Goal: Task Accomplishment & Management: Manage account settings

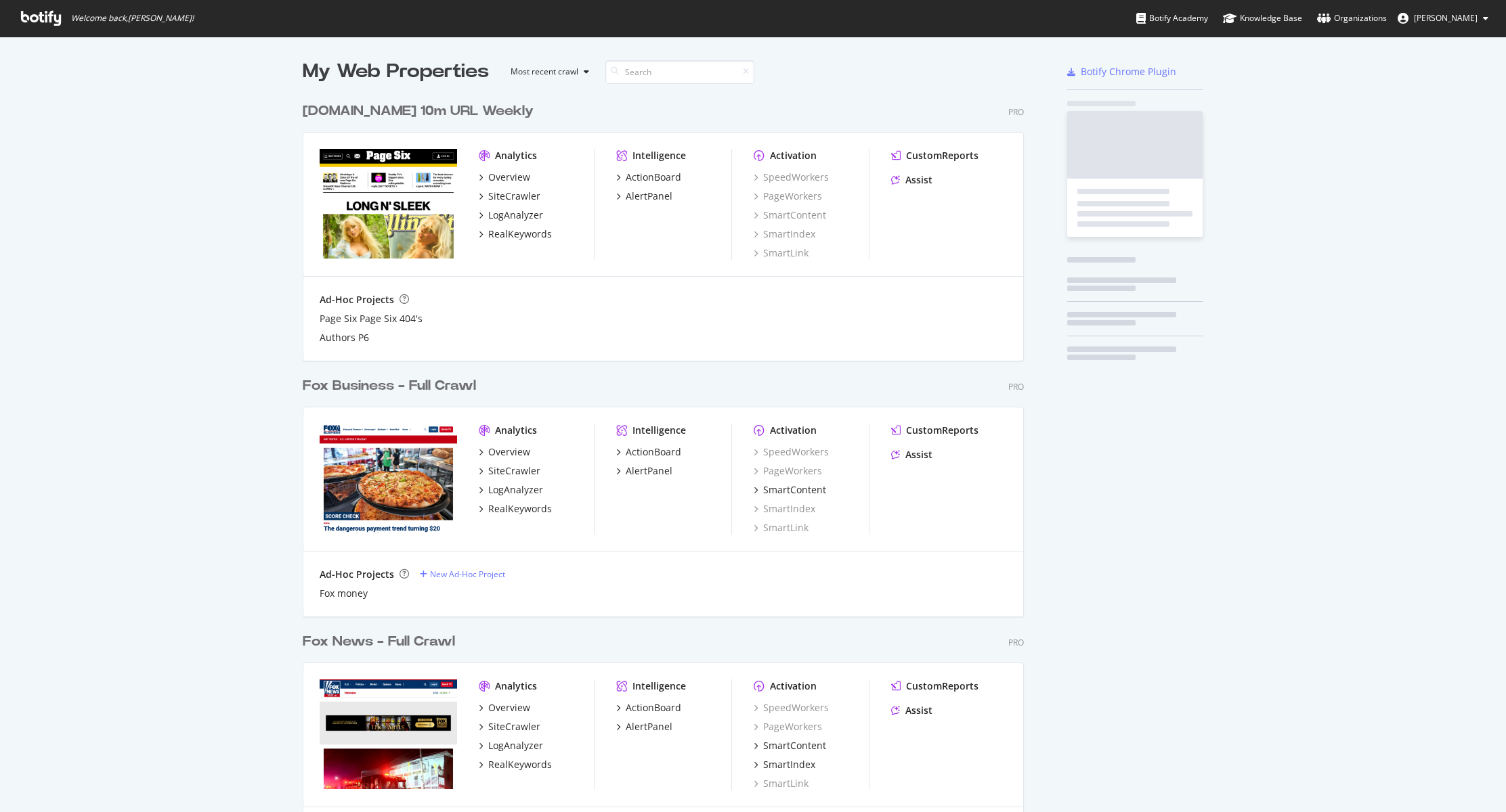
scroll to position [802, 1486]
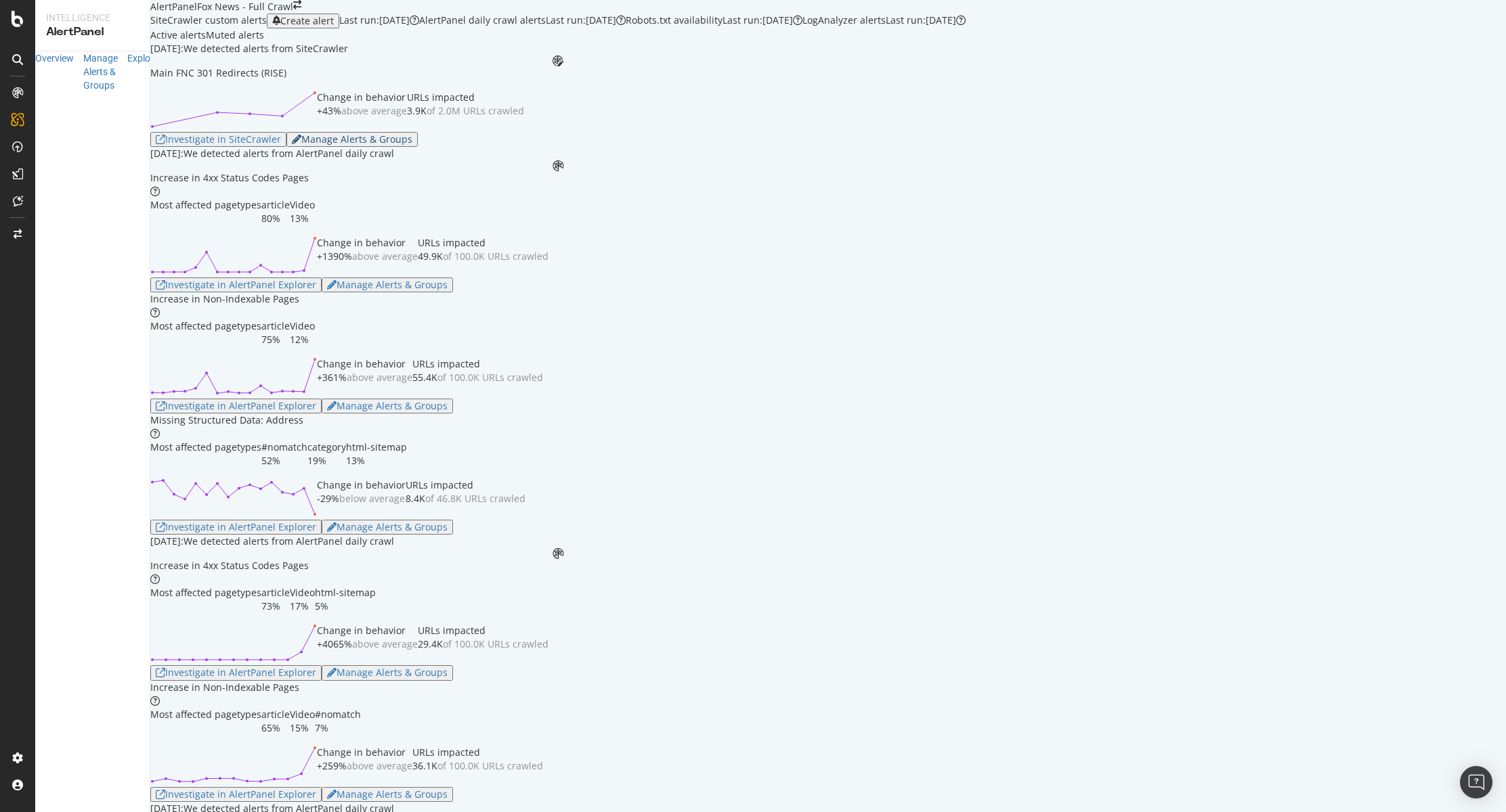
click at [402, 145] on div "Manage Alerts & Groups" at bounding box center [352, 140] width 121 height 11
click at [388, 290] on div "Manage Alerts & Groups" at bounding box center [388, 285] width 121 height 11
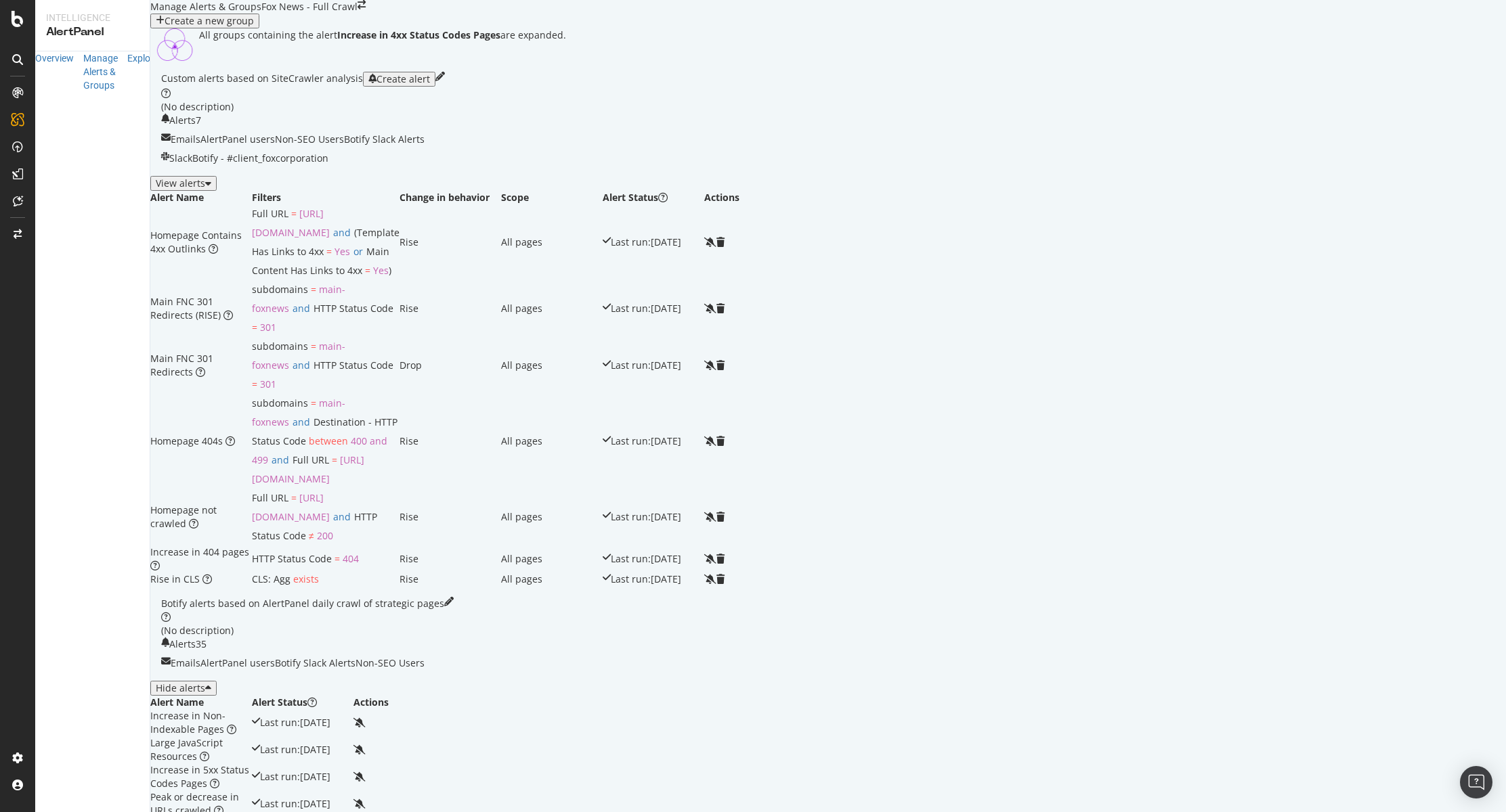
click at [412, 146] on div "Botify Slack Alerts" at bounding box center [384, 139] width 81 height 13
click at [211, 189] on div "View alerts" at bounding box center [183, 184] width 56 height 11
click at [403, 146] on span "Botify Slack Alerts" at bounding box center [384, 139] width 81 height 13
click at [88, 754] on div "Organizations" at bounding box center [97, 760] width 121 height 19
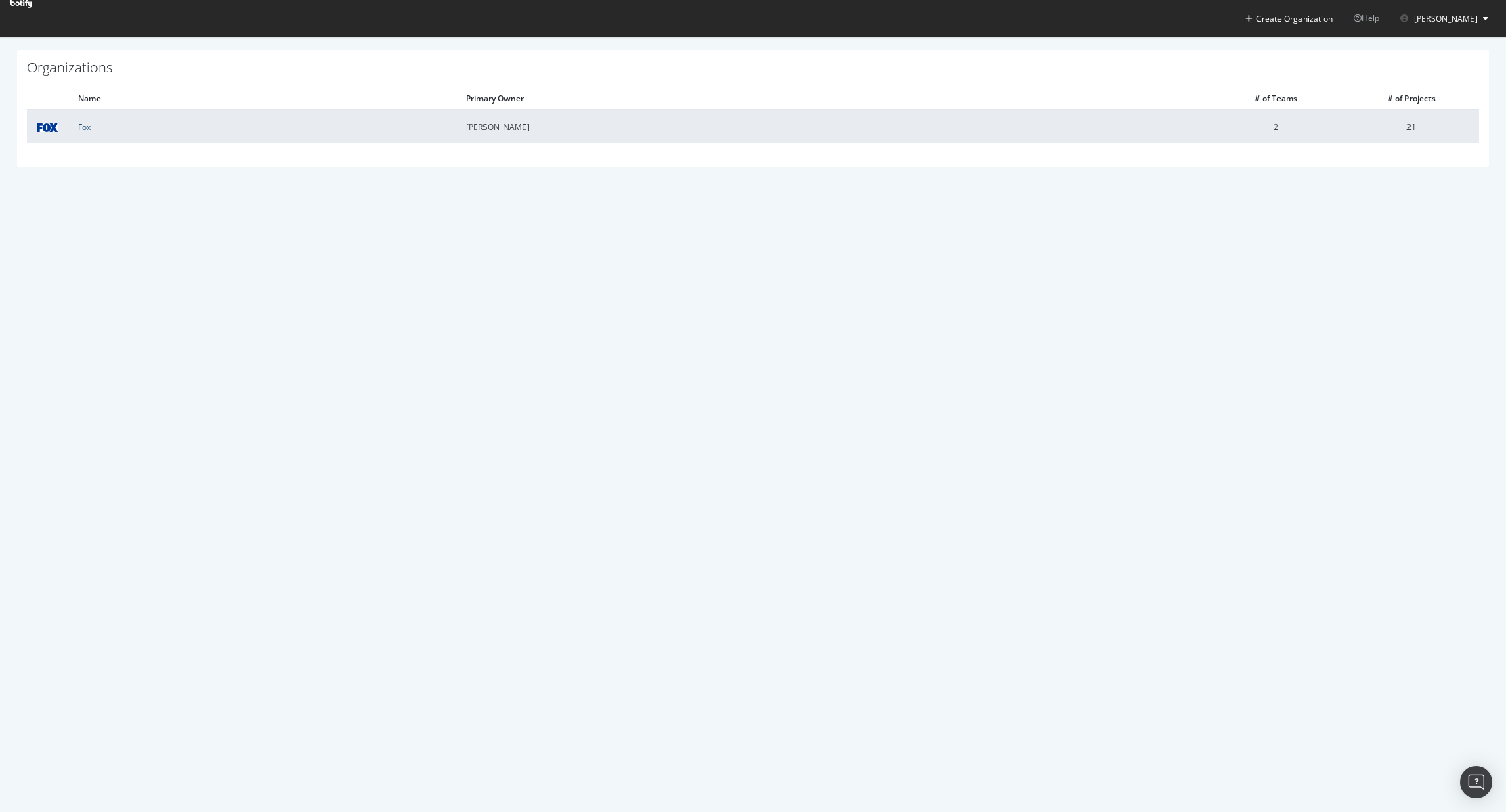
click at [83, 130] on link "Fox" at bounding box center [84, 126] width 13 height 12
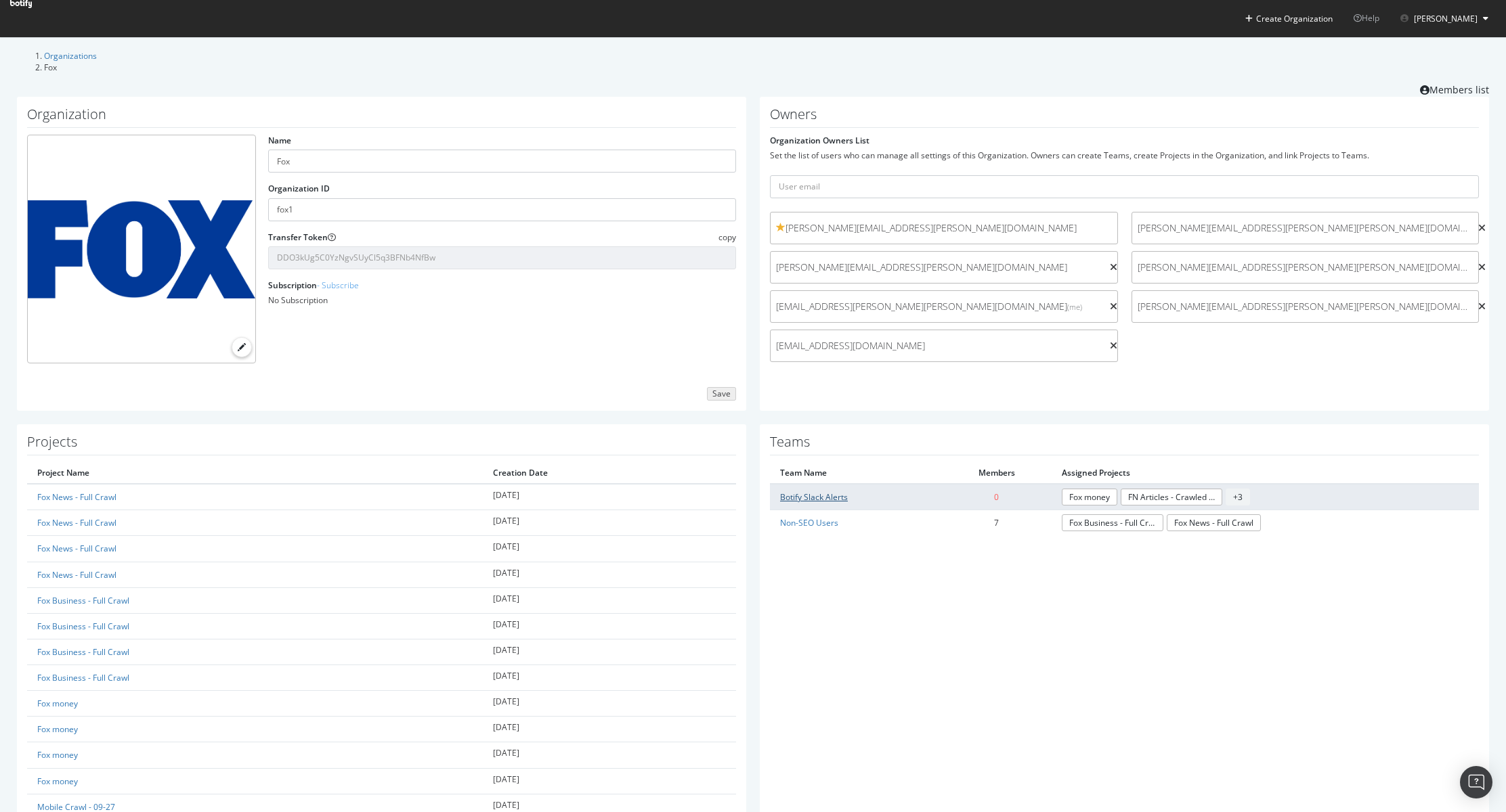
click at [827, 496] on link "Botify Slack Alerts" at bounding box center [814, 497] width 67 height 12
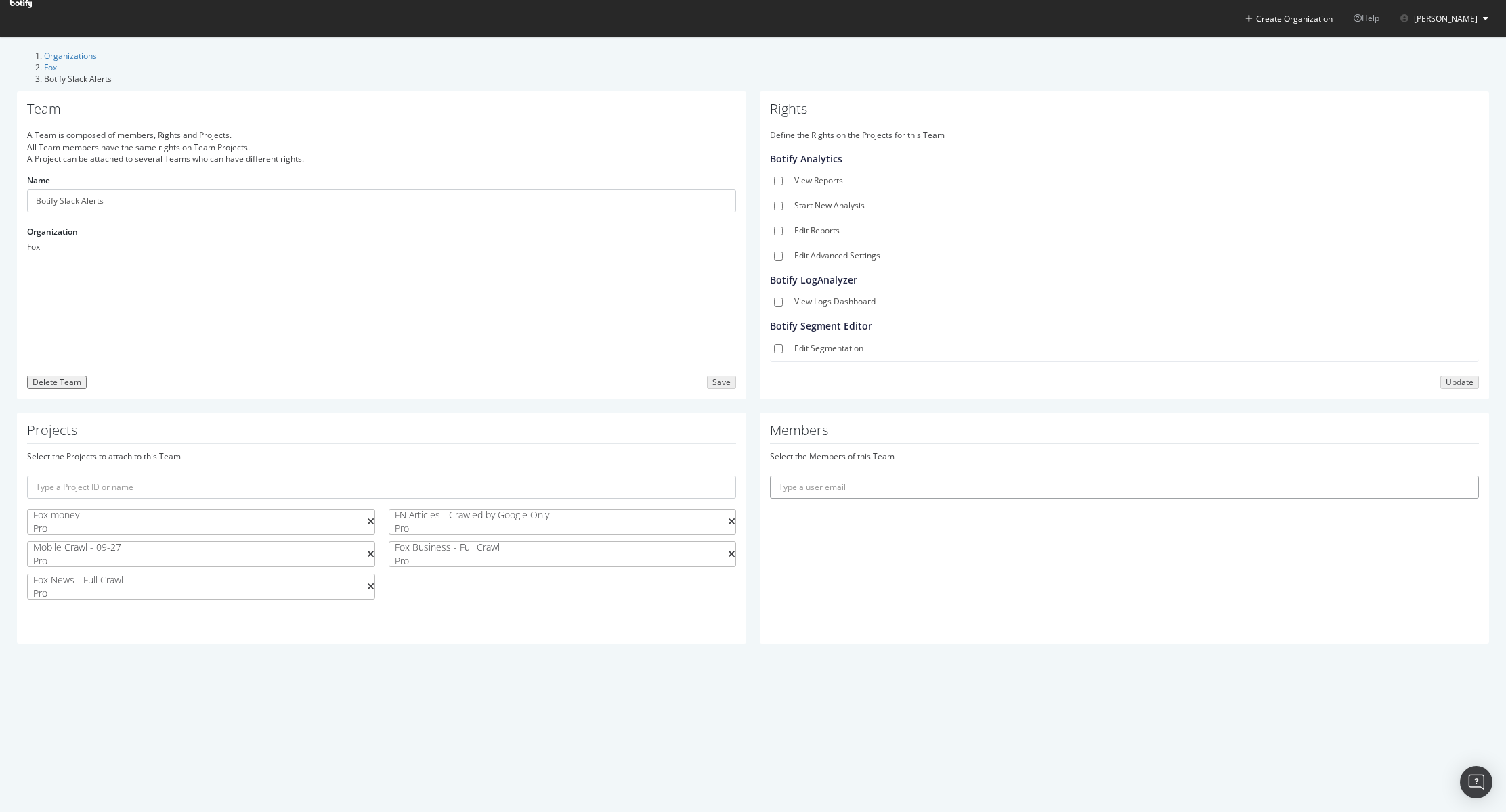
click at [792, 476] on input "text" at bounding box center [1124, 487] width 709 height 23
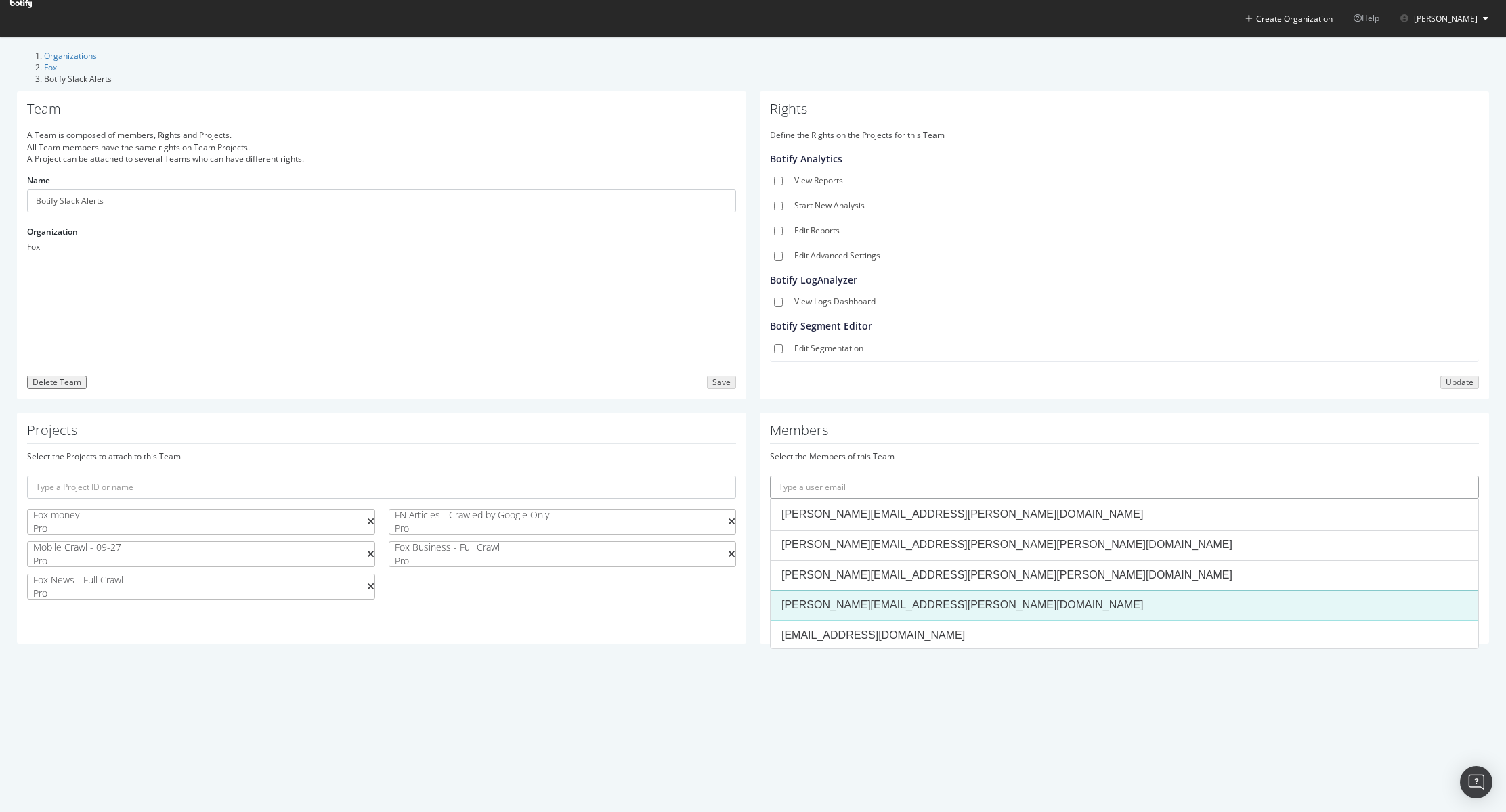
scroll to position [64, 0]
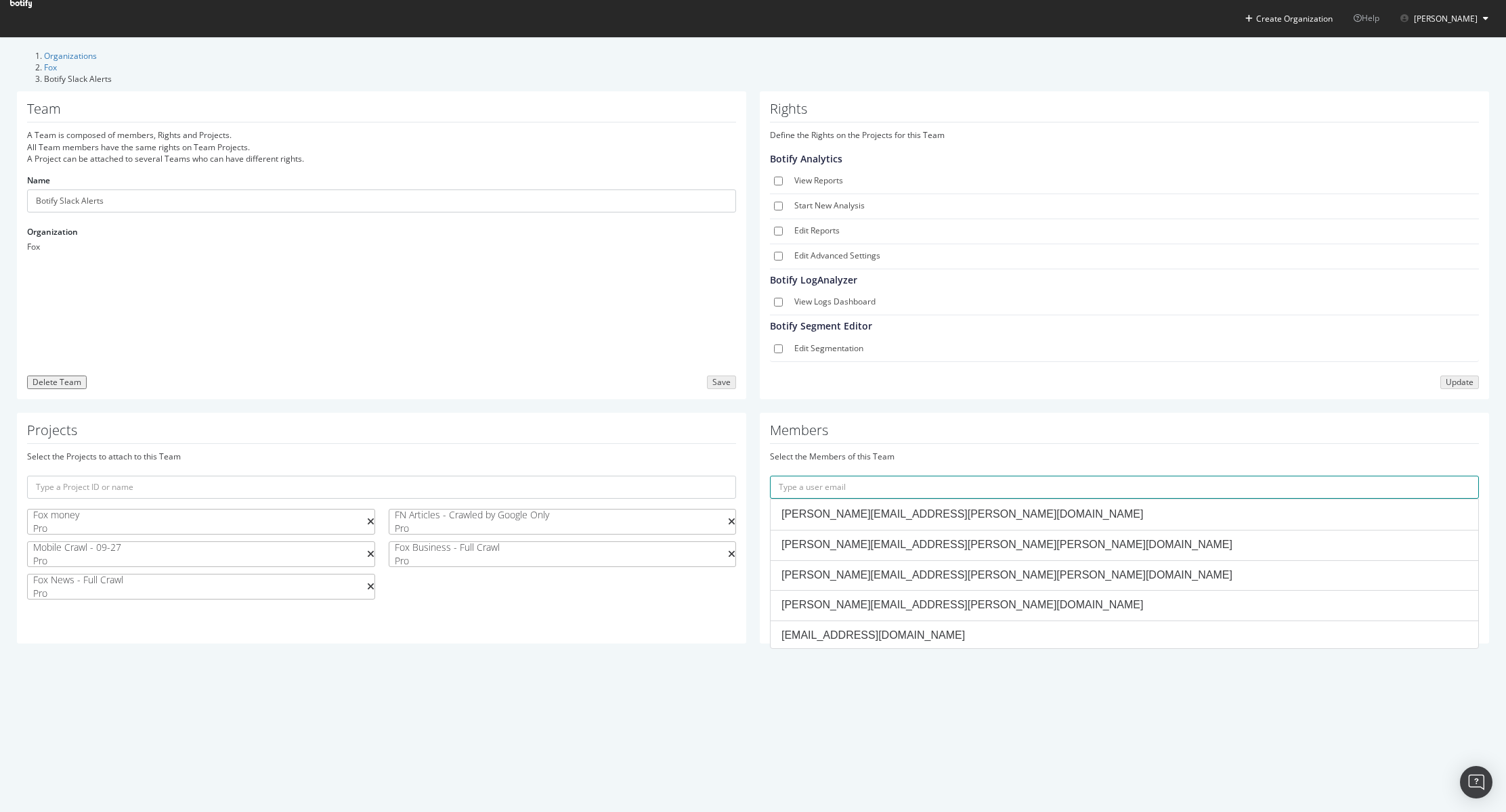
click at [951, 476] on input "text" at bounding box center [1124, 487] width 709 height 23
paste input "[EMAIL_ADDRESS][DOMAIN_NAME]"
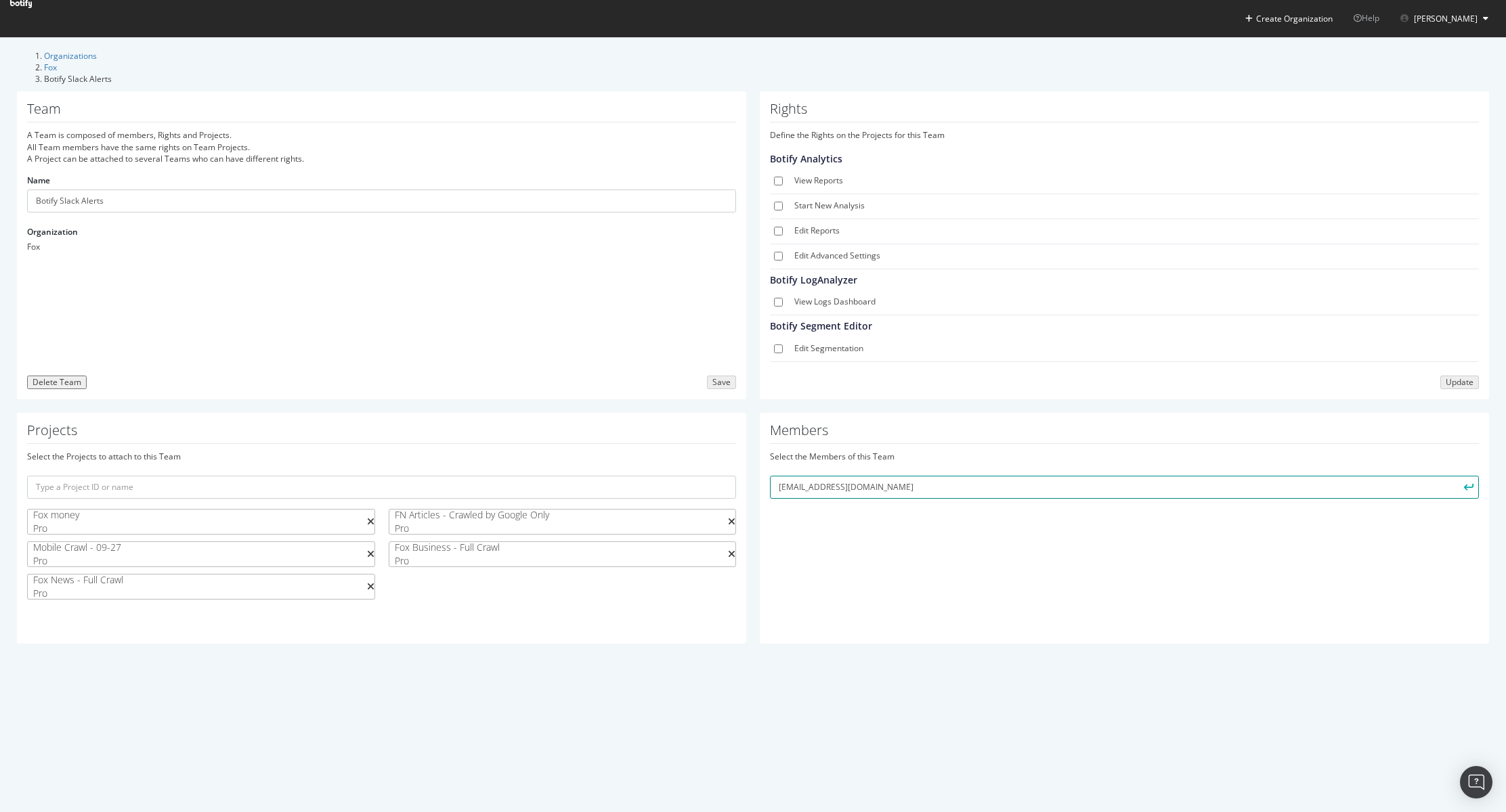
type input "[EMAIL_ADDRESS][DOMAIN_NAME]"
click at [1456, 476] on button "submit" at bounding box center [1467, 487] width 23 height 23
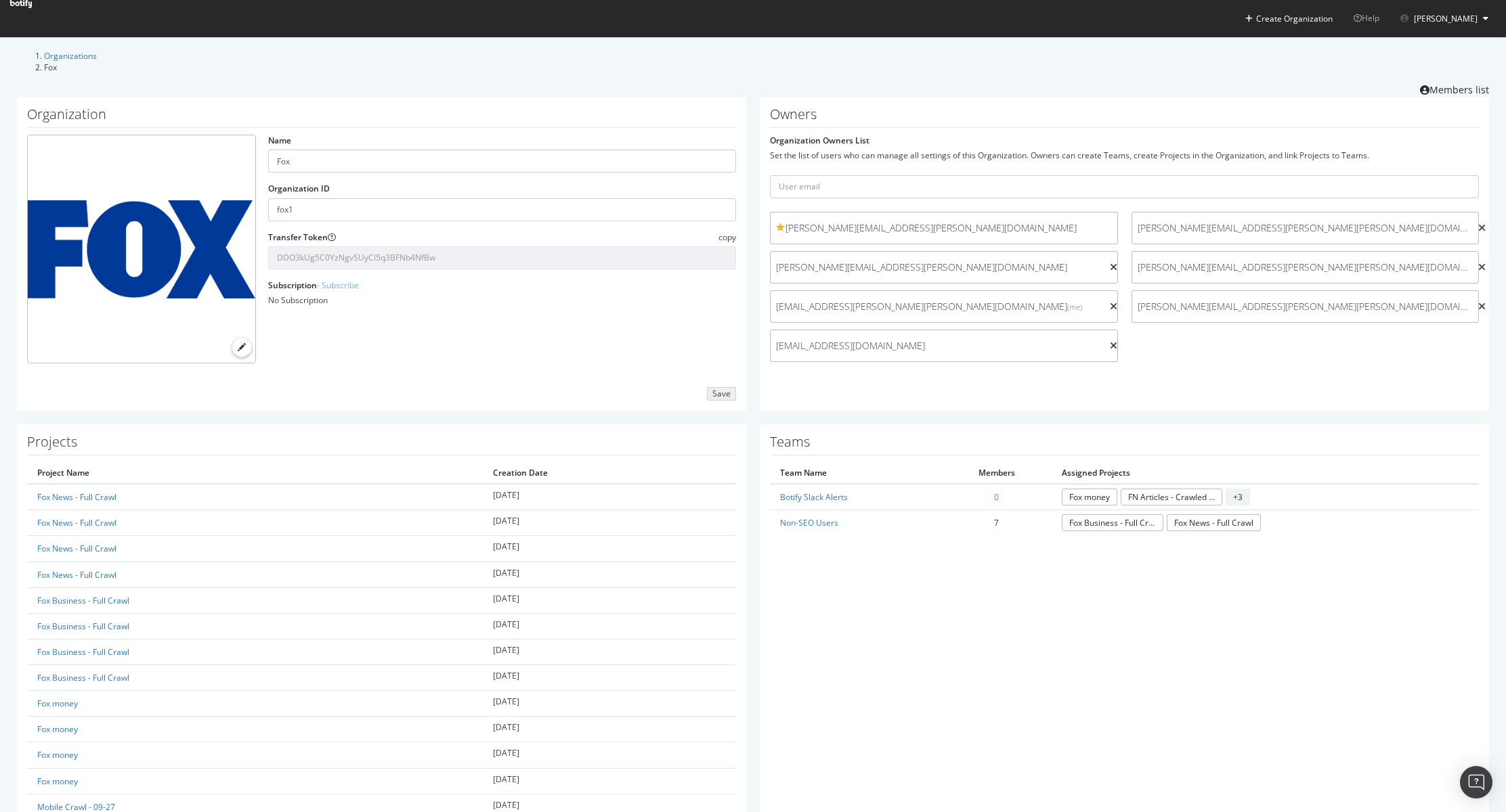
click at [1110, 341] on icon at bounding box center [1113, 346] width 7 height 9
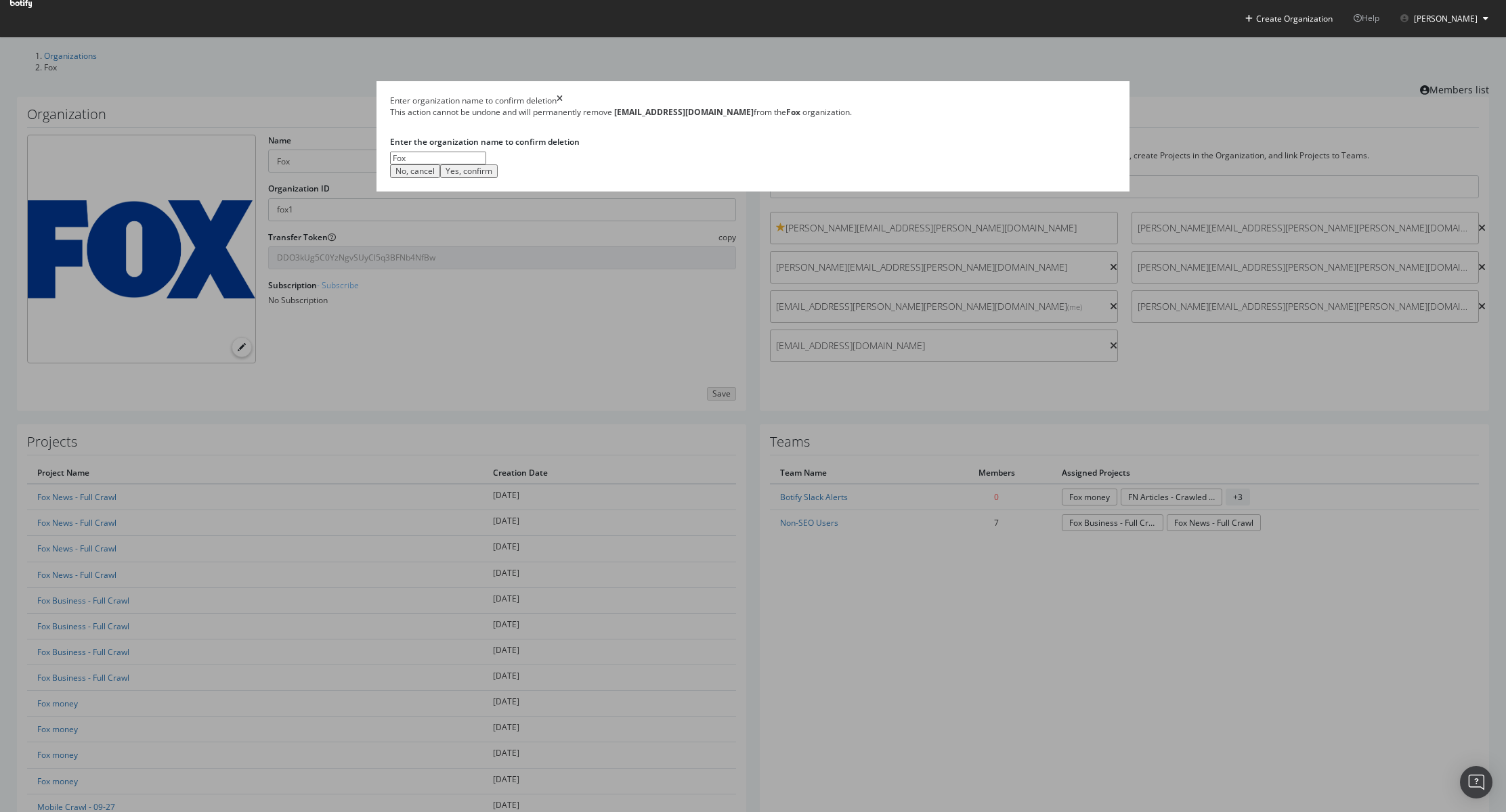
type input "Fox"
click at [492, 176] on div "Yes, confirm" at bounding box center [469, 171] width 47 height 9
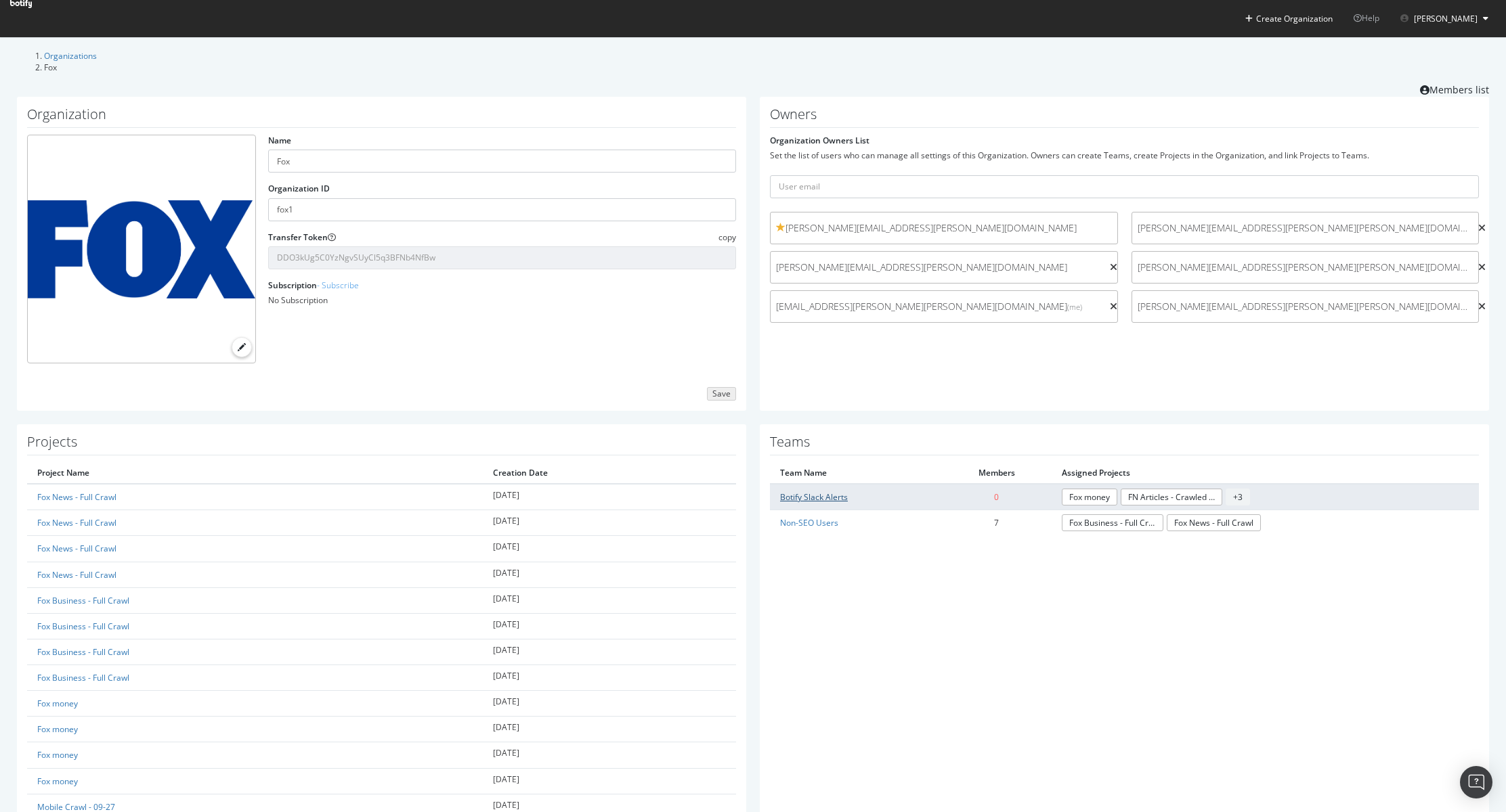
click at [828, 495] on link "Botify Slack Alerts" at bounding box center [814, 497] width 67 height 12
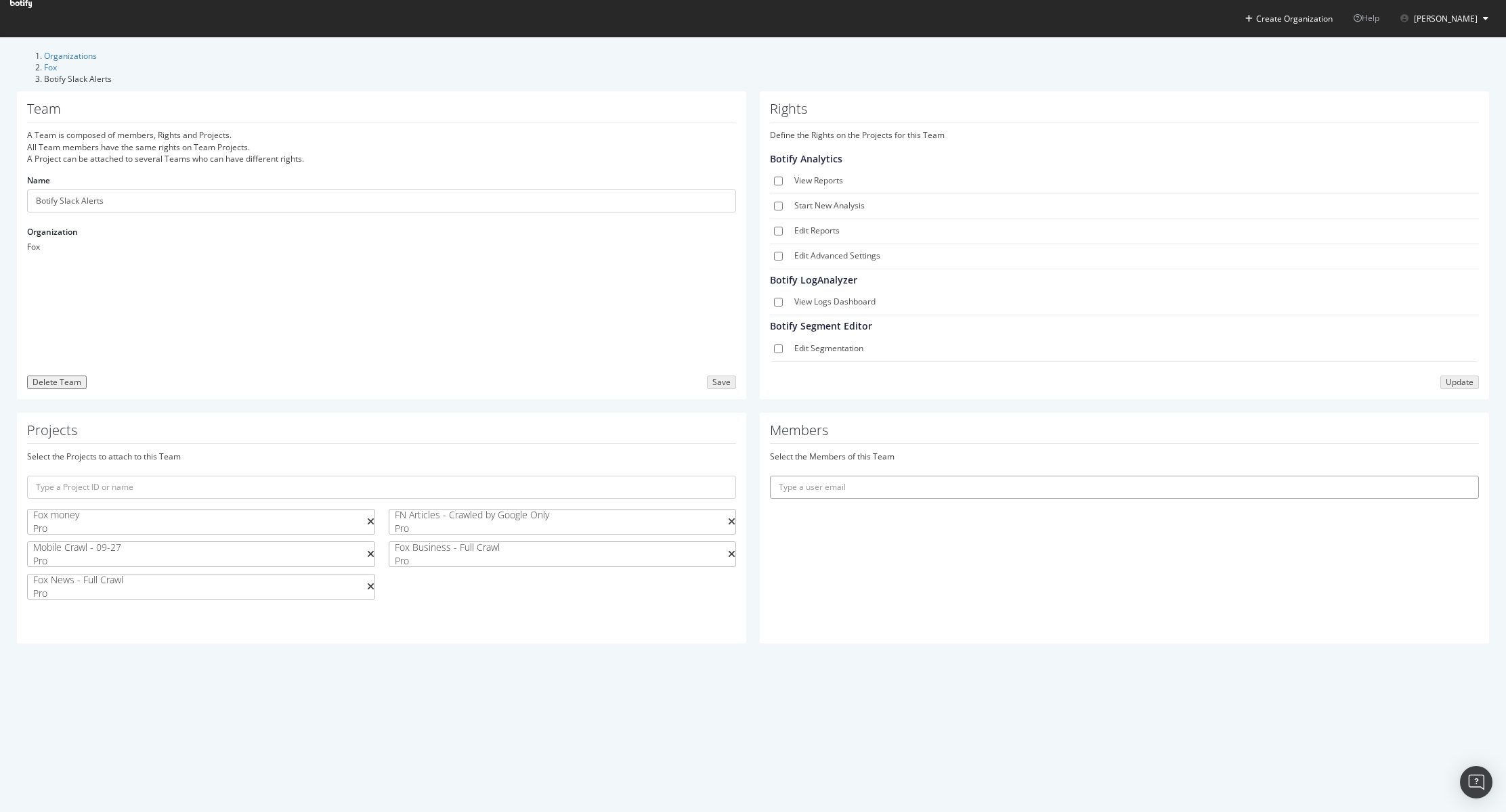
click at [828, 476] on input "text" at bounding box center [1124, 487] width 709 height 23
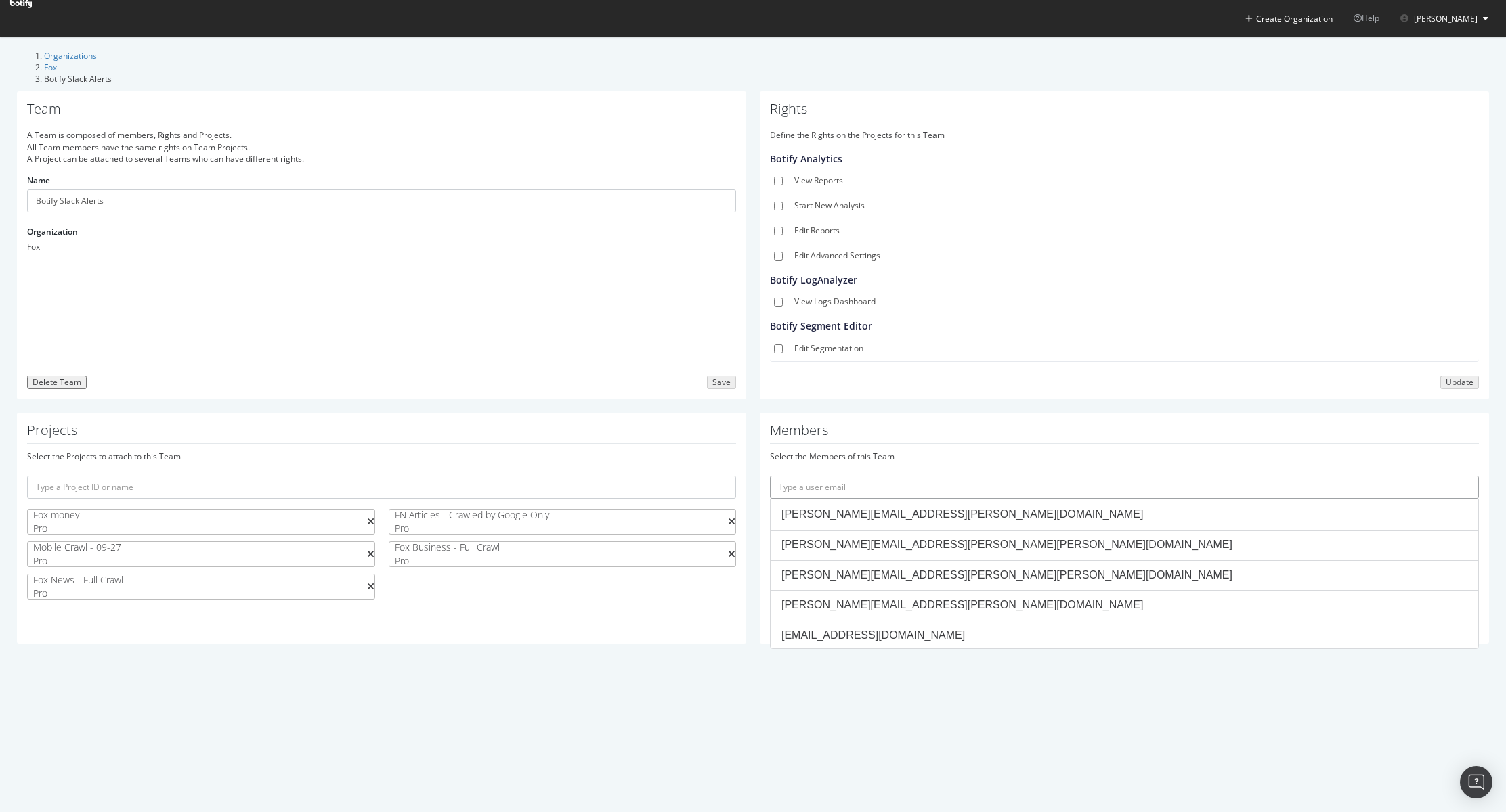
paste input "[EMAIL_ADDRESS][DOMAIN_NAME]"
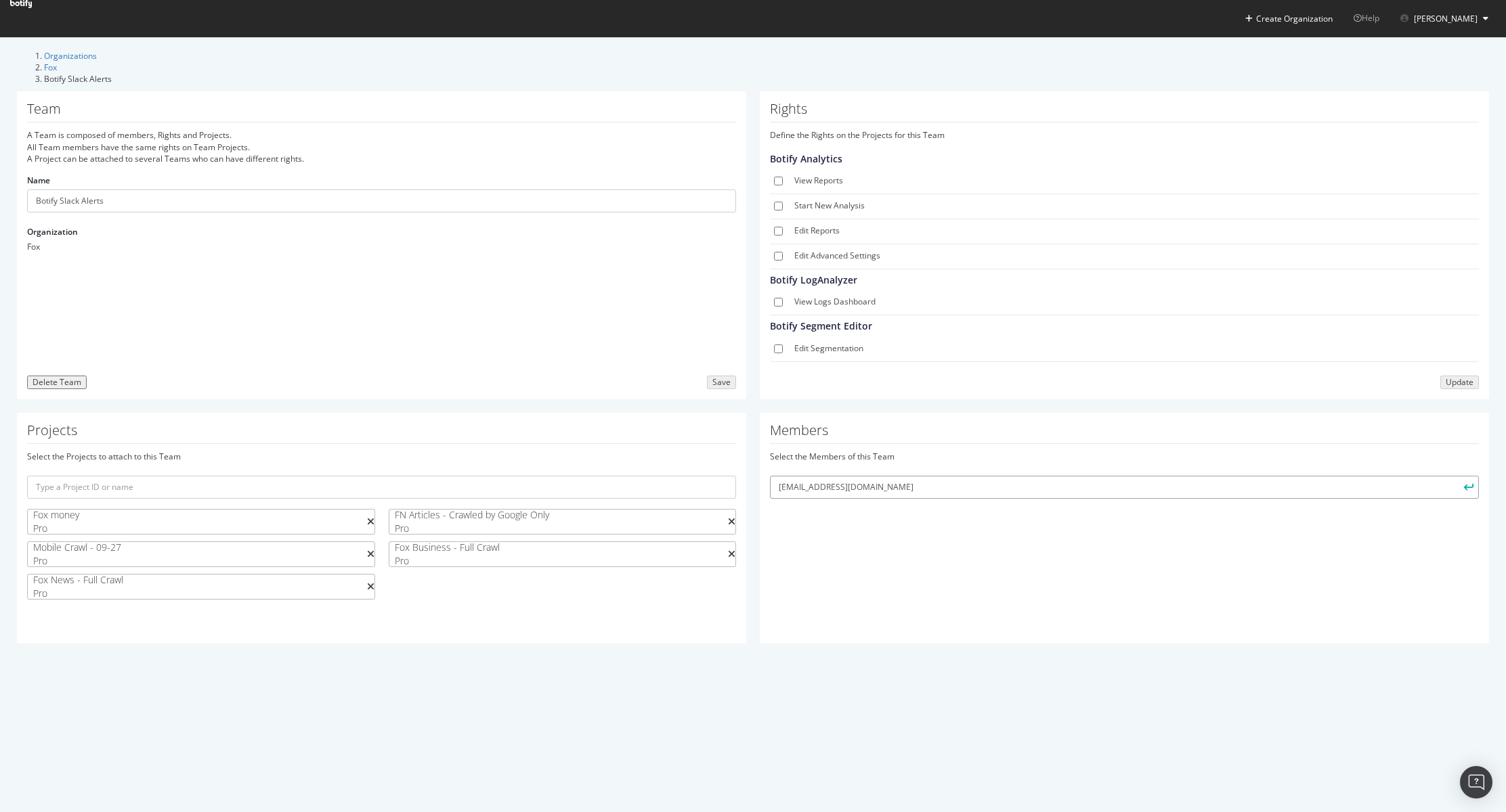
type input "[EMAIL_ADDRESS][DOMAIN_NAME]"
click at [1456, 476] on button "submit" at bounding box center [1467, 487] width 23 height 23
click at [32, 8] on span at bounding box center [21, 4] width 22 height 8
click at [32, 8] on icon at bounding box center [21, 4] width 22 height 8
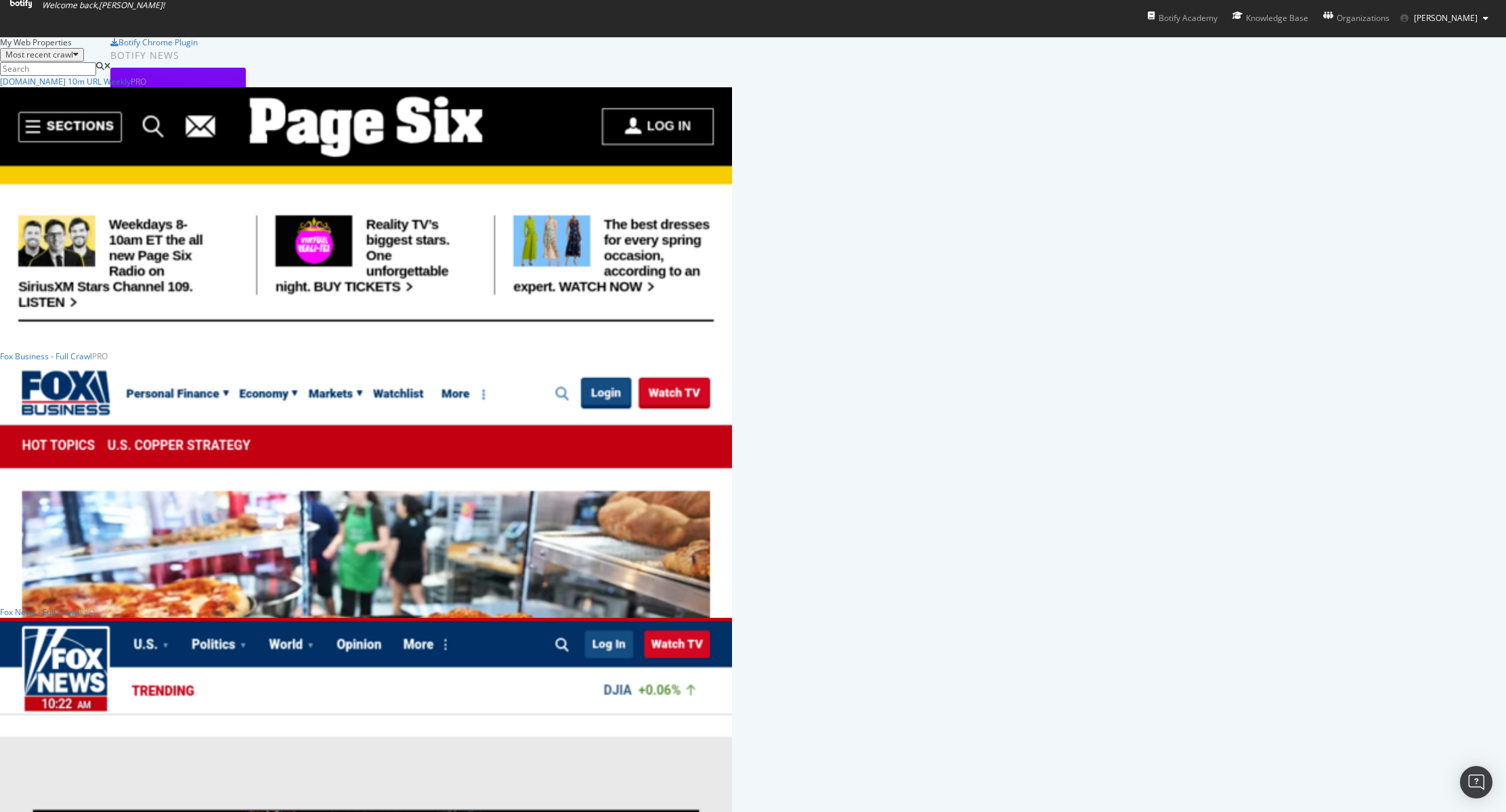
click at [1377, 294] on div "My Web Properties Most recent crawl [DOMAIN_NAME] 10m URL Weekly Pro Analytics …" at bounding box center [753, 577] width 1506 height 1082
